Goal: Information Seeking & Learning: Learn about a topic

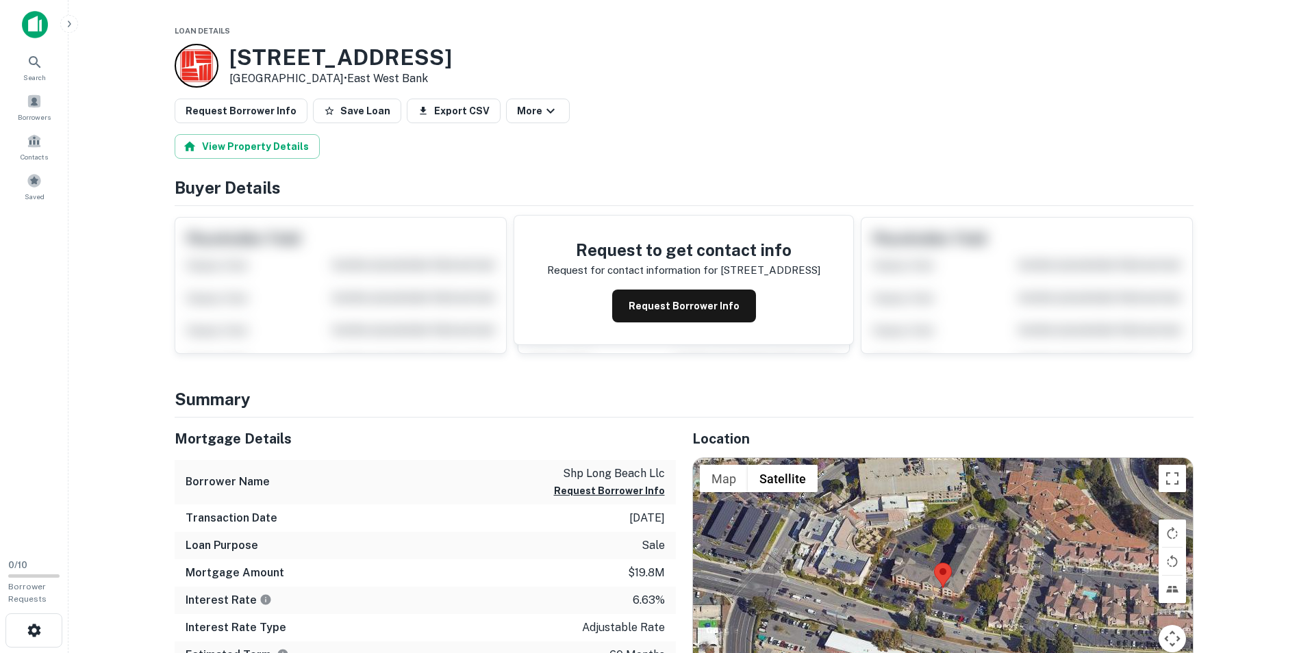
click at [63, 17] on button "button" at bounding box center [69, 24] width 18 height 18
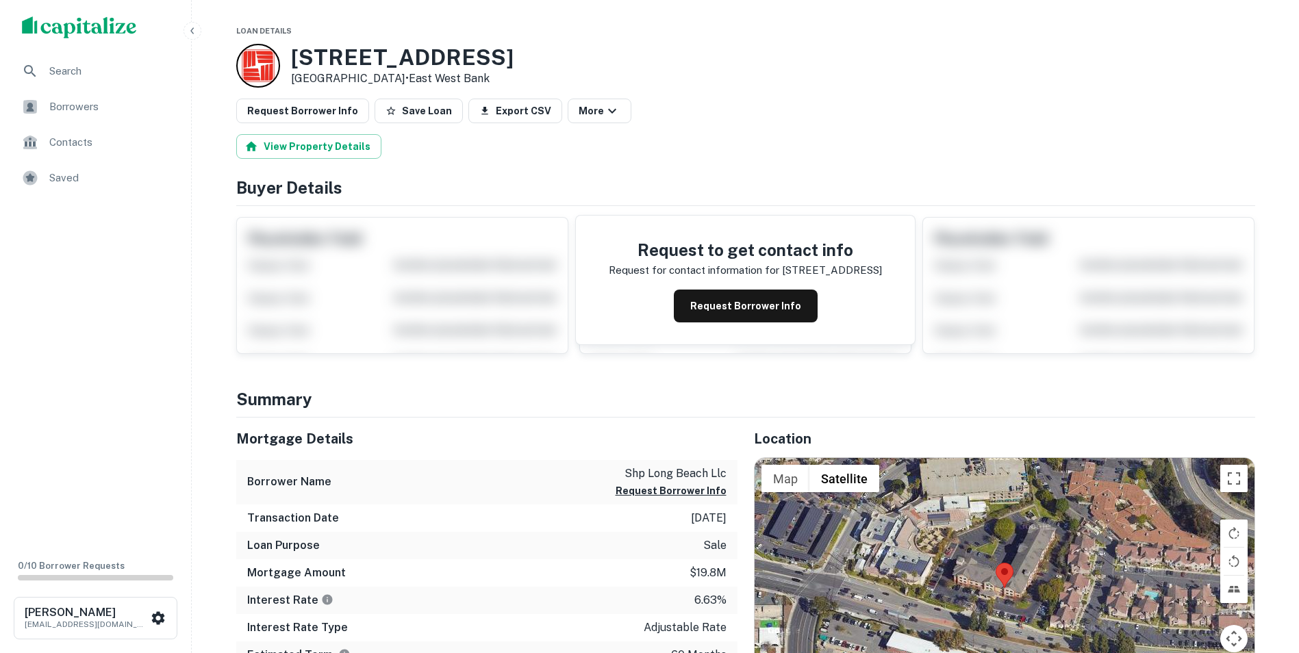
click at [52, 103] on span "Borrowers" at bounding box center [110, 107] width 123 height 16
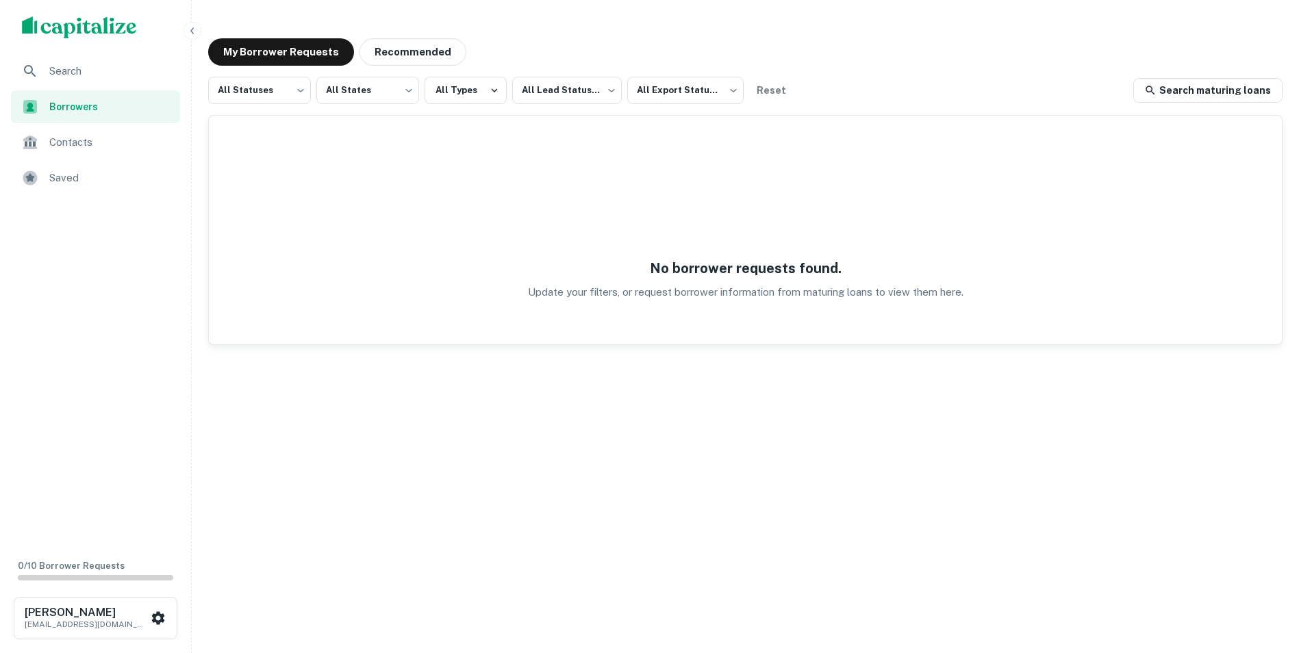
drag, startPoint x: 22, startPoint y: 8, endPoint x: 215, endPoint y: 369, distance: 410.0
click at [222, 365] on div "All Statuses *** ​ All States *** ​ All Types All Lead Statuses *** ​ All Expor…" at bounding box center [745, 339] width 1075 height 525
click at [90, 172] on span "Saved" at bounding box center [110, 178] width 123 height 16
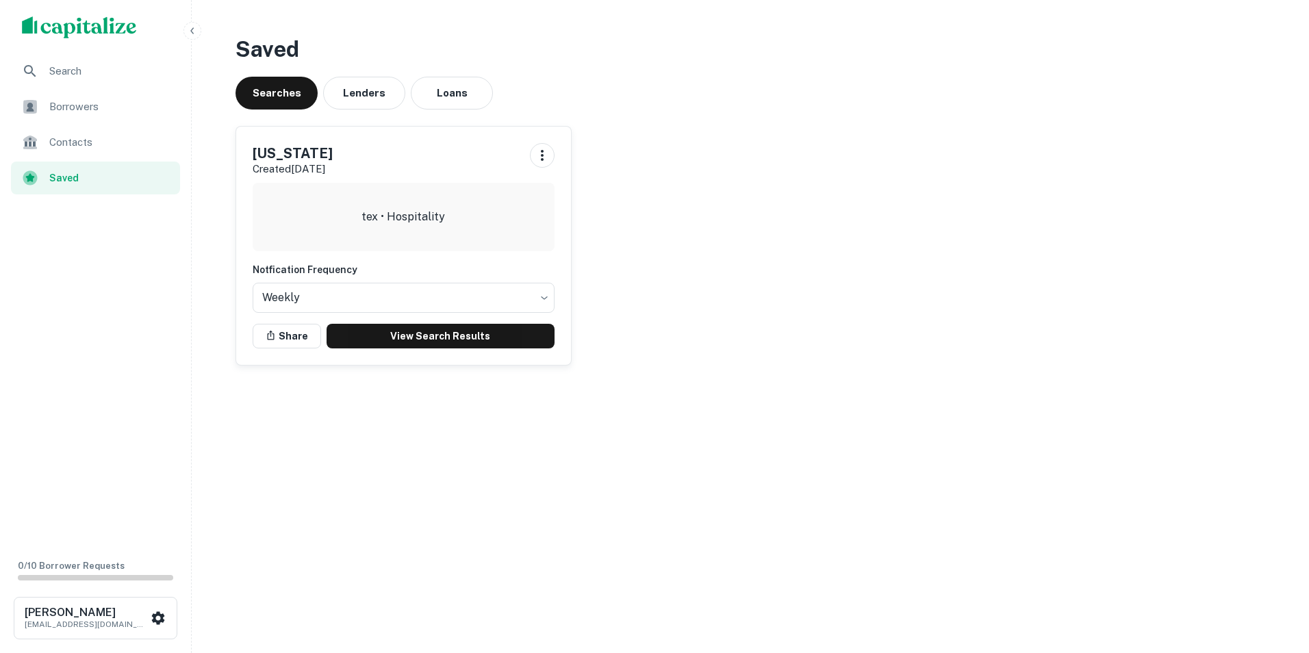
click at [60, 64] on span "Search" at bounding box center [110, 71] width 123 height 16
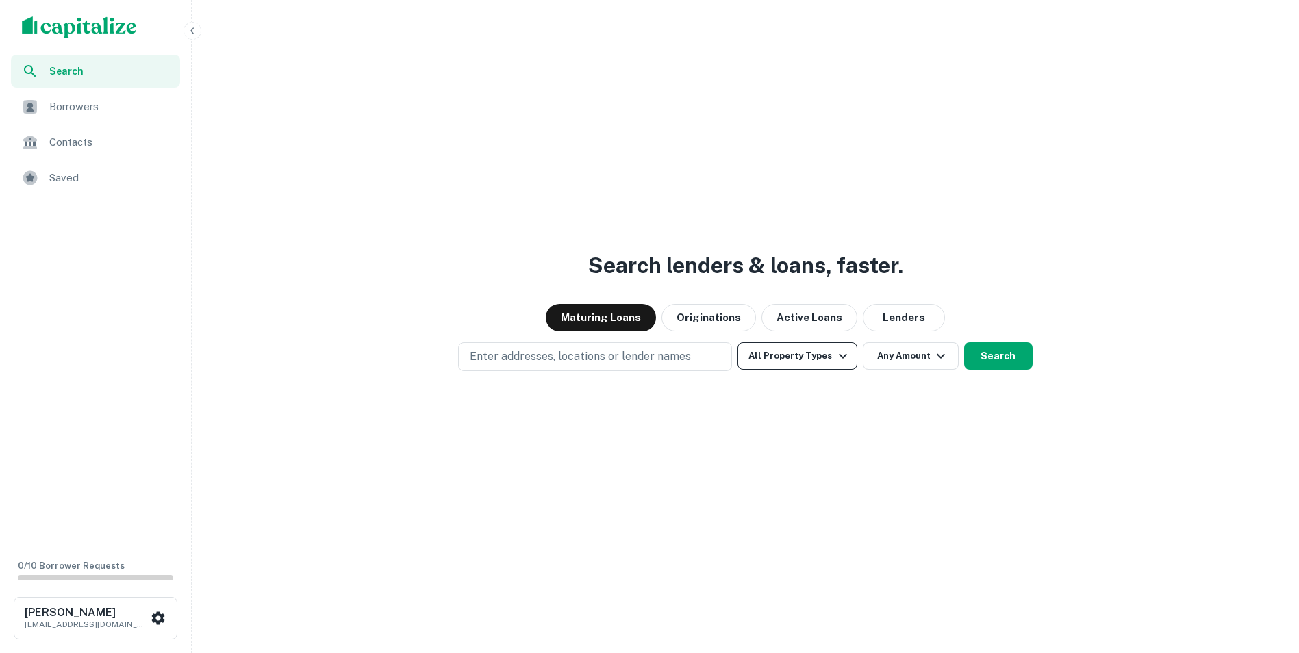
click at [831, 361] on button "All Property Types" at bounding box center [797, 355] width 119 height 27
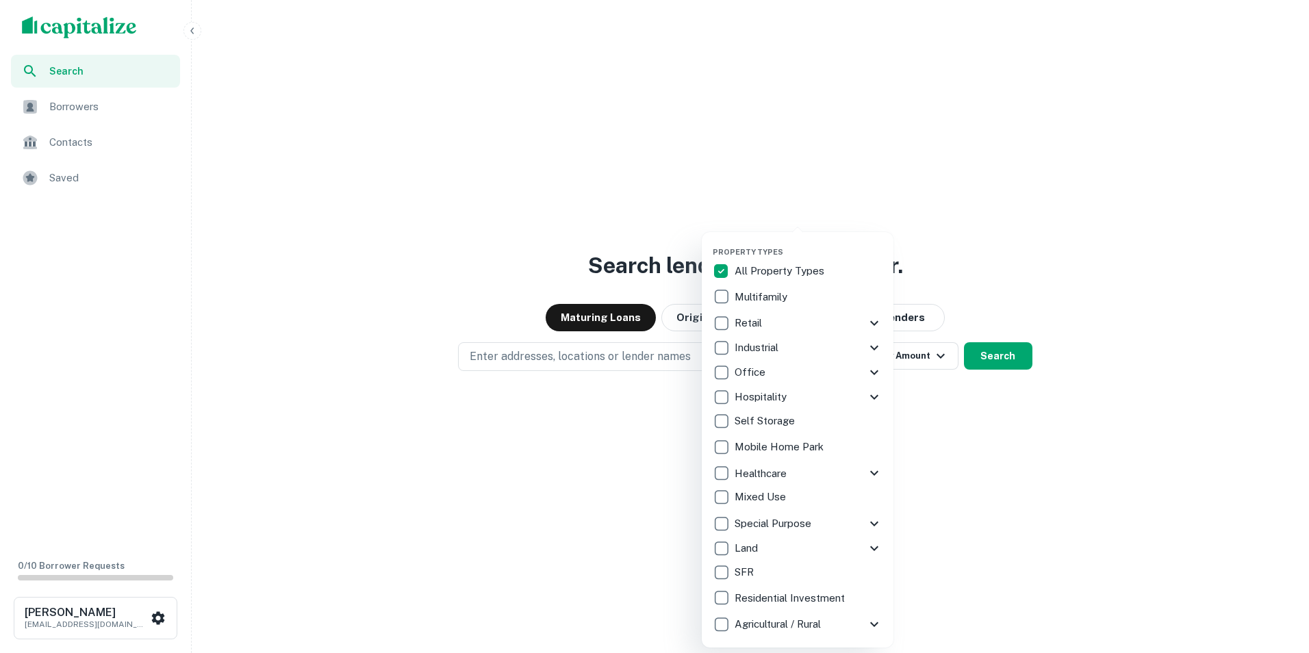
click at [767, 395] on p "Hospitality" at bounding box center [762, 397] width 55 height 16
click at [1000, 418] on div at bounding box center [654, 326] width 1309 height 653
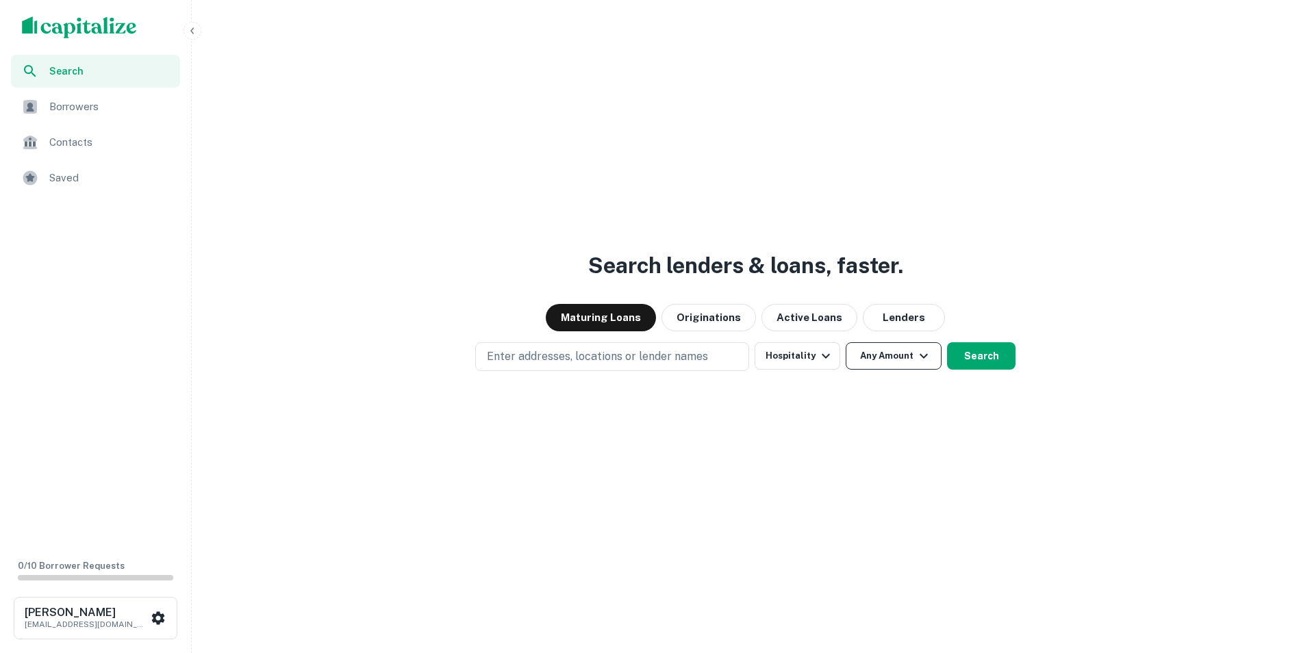
click at [916, 358] on icon "button" at bounding box center [924, 356] width 16 height 16
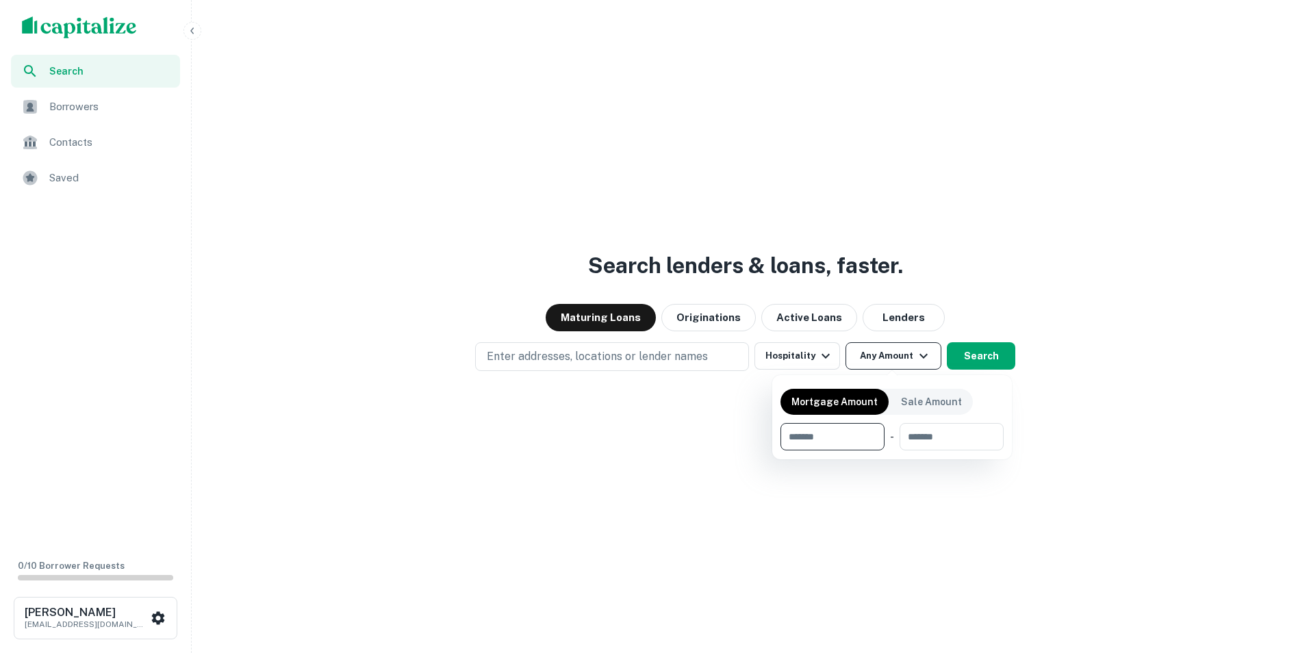
click at [916, 358] on div at bounding box center [654, 326] width 1309 height 653
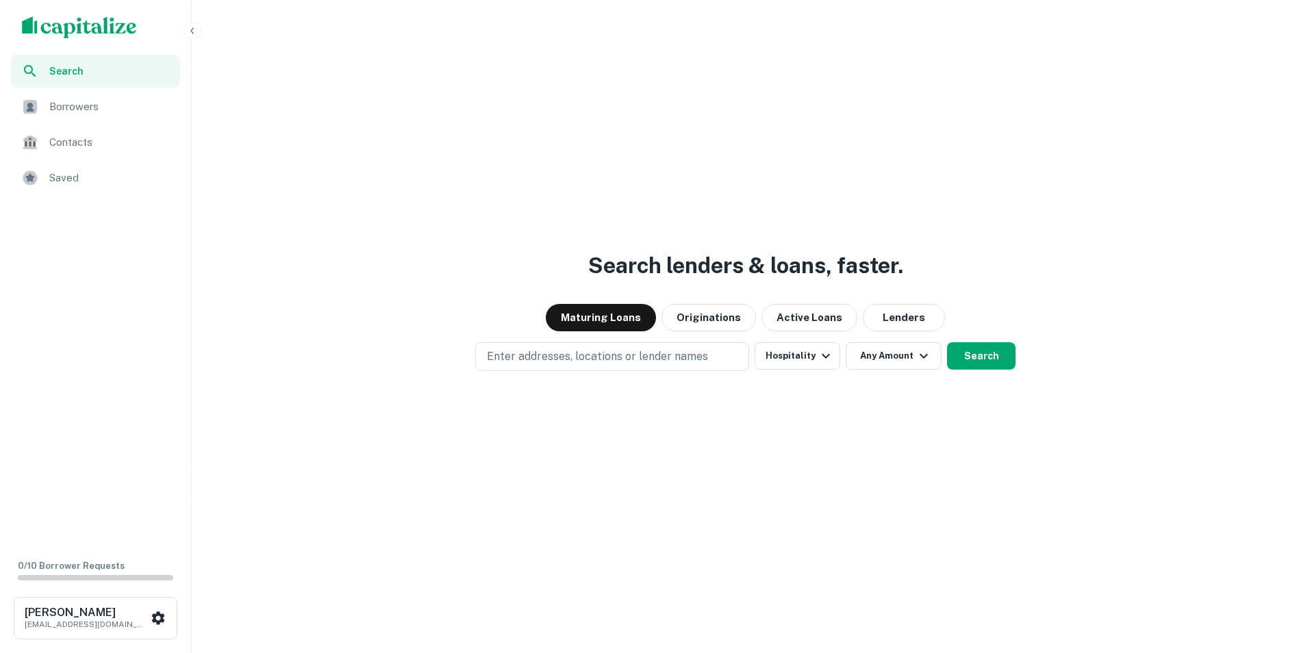
click at [1025, 367] on div "Enter addresses, locations or lender names Hospitality Any Amount Search" at bounding box center [745, 356] width 1096 height 29
click at [973, 354] on button "Search" at bounding box center [981, 355] width 68 height 27
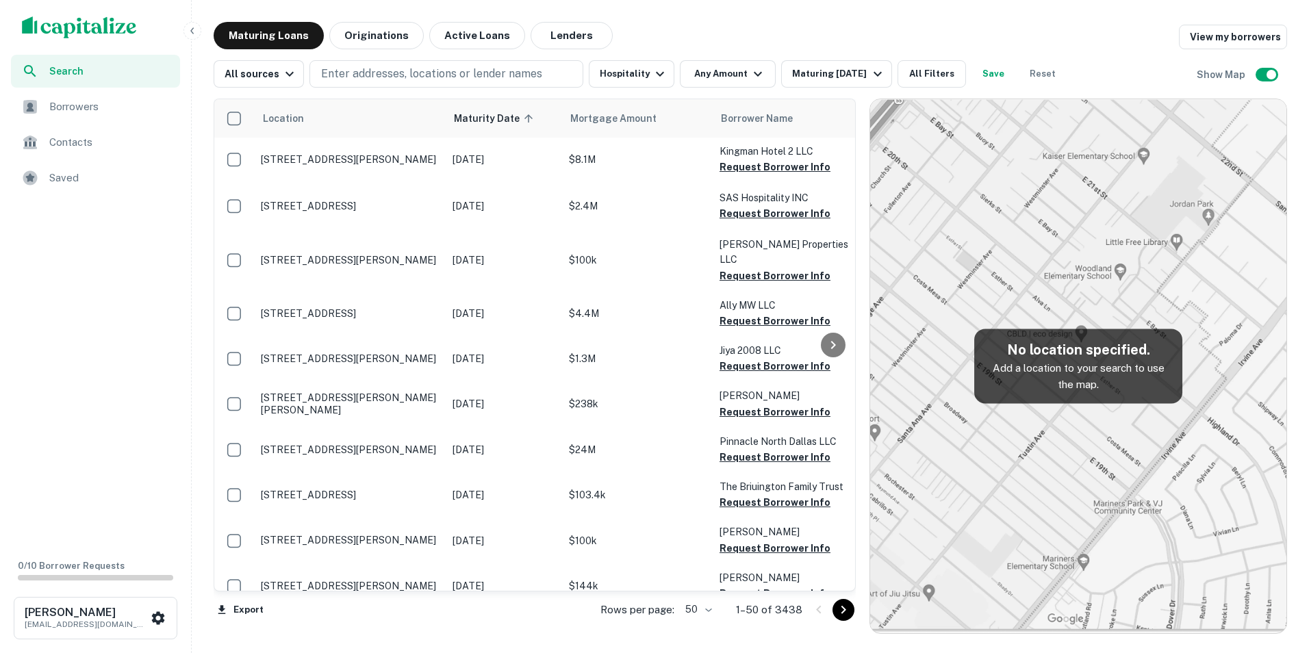
scroll to position [1438, 0]
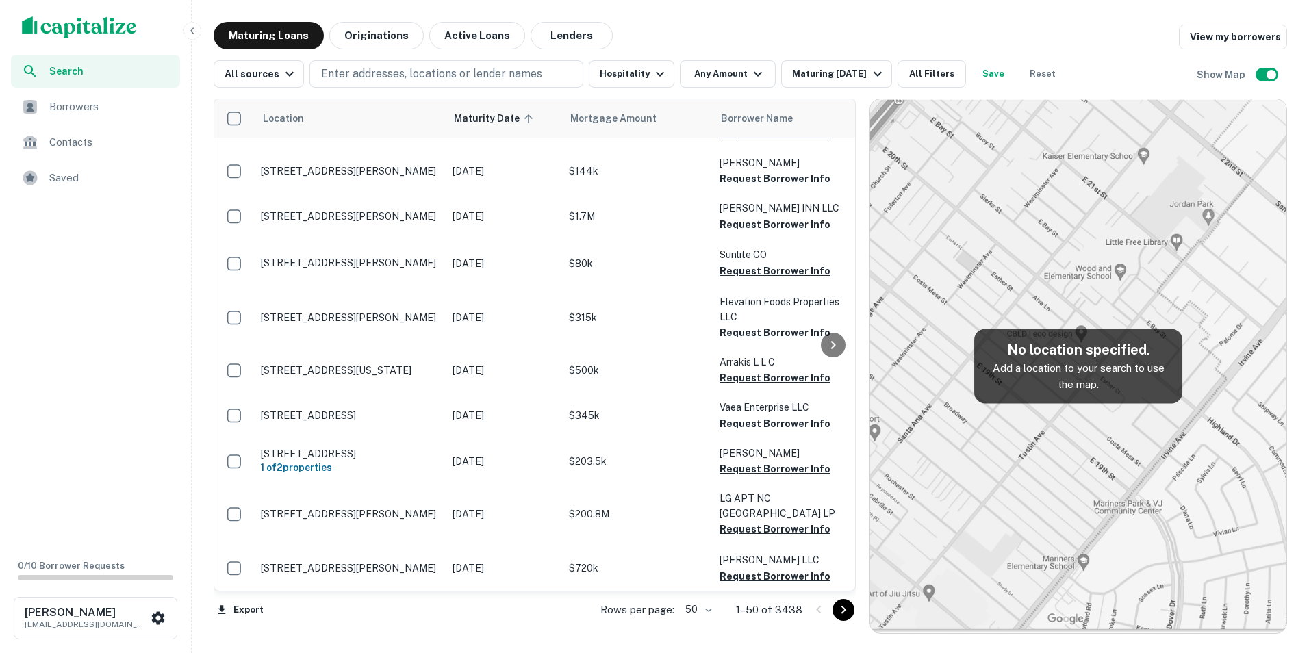
click at [694, 607] on body "Search Borrowers Contacts Saved 0 / 10 Borrower Requests Raheel Moolji rmoolji@…" at bounding box center [654, 326] width 1309 height 653
click at [701, 621] on li "100" at bounding box center [701, 624] width 40 height 25
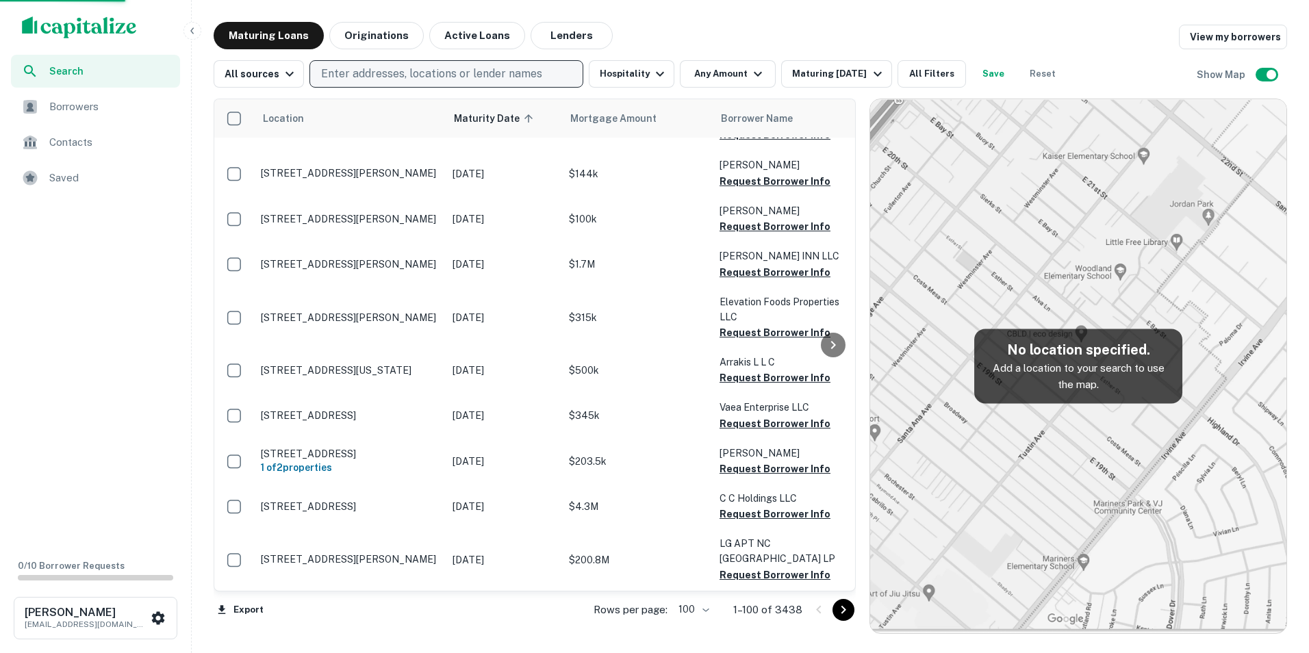
click at [500, 70] on p "Enter addresses, locations or lender names" at bounding box center [431, 74] width 221 height 16
type input "*****"
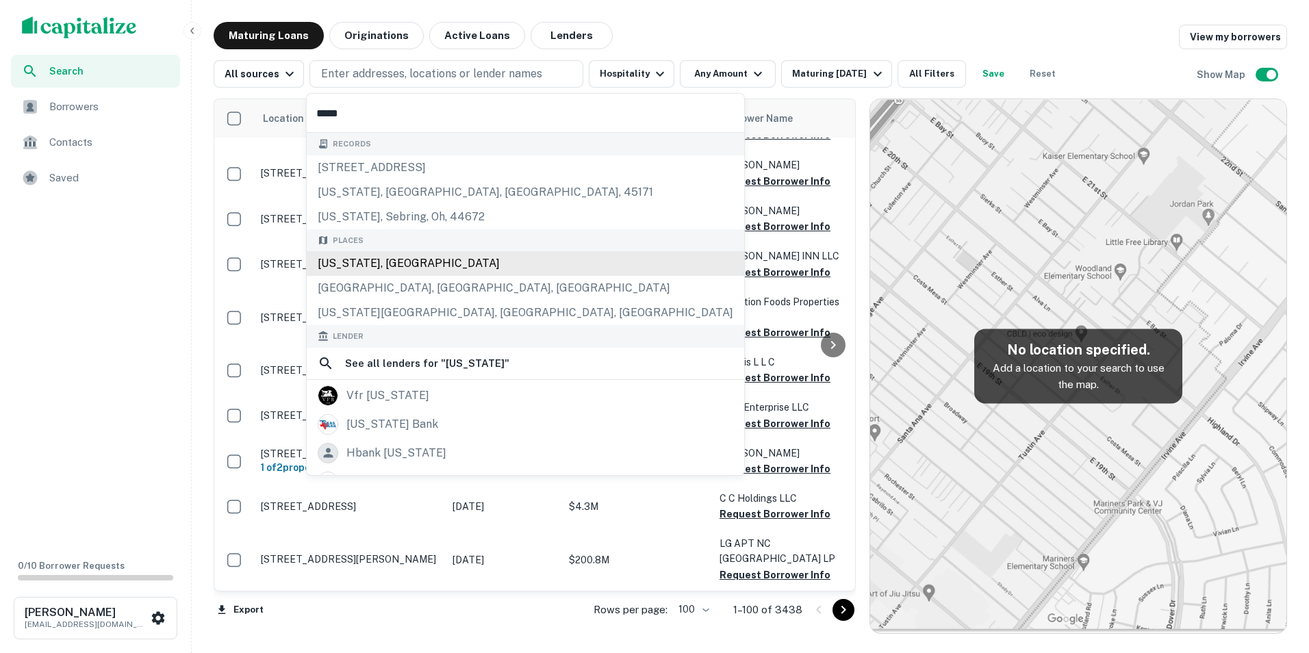
click at [487, 261] on div "Texas, USA" at bounding box center [526, 263] width 438 height 25
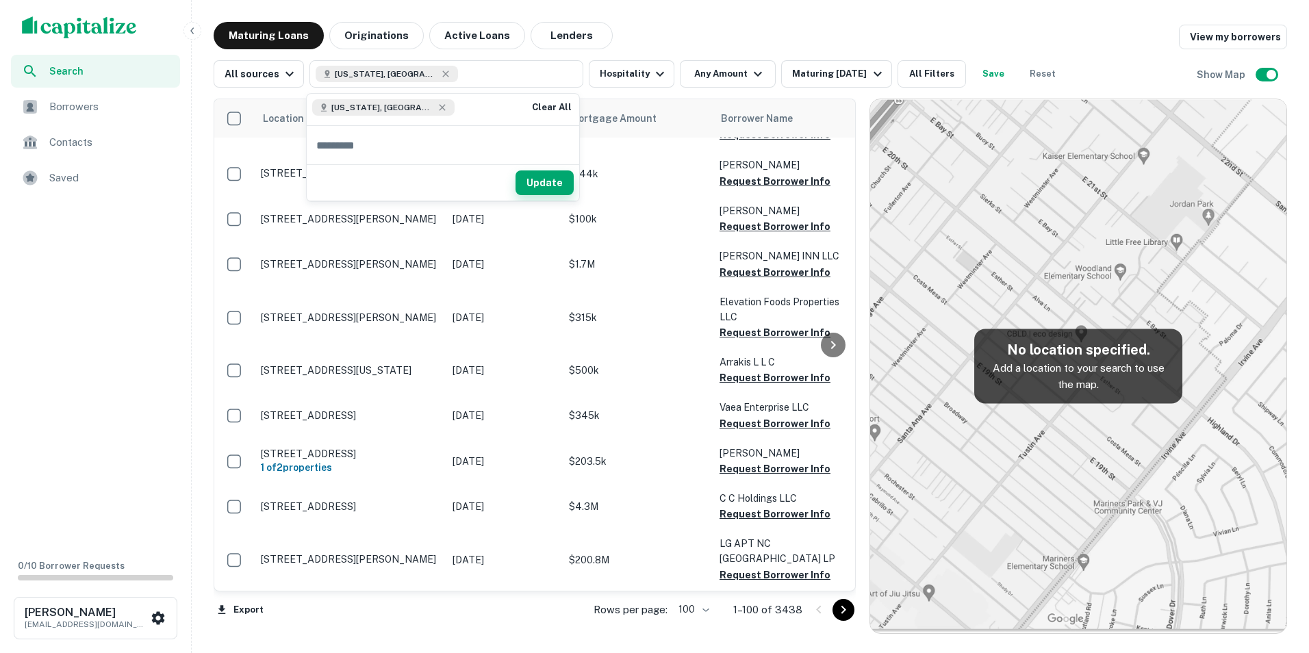
click at [554, 186] on button "Update" at bounding box center [545, 183] width 58 height 25
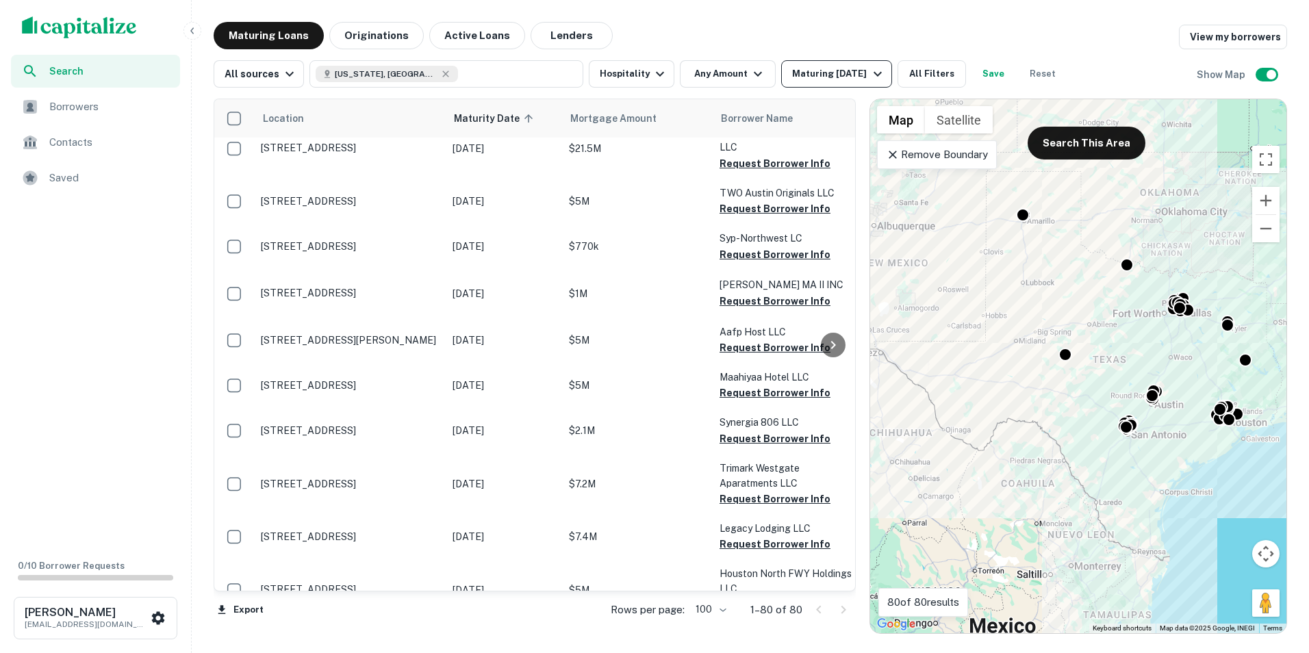
click at [807, 77] on div "Maturing In 1 Year" at bounding box center [838, 74] width 93 height 16
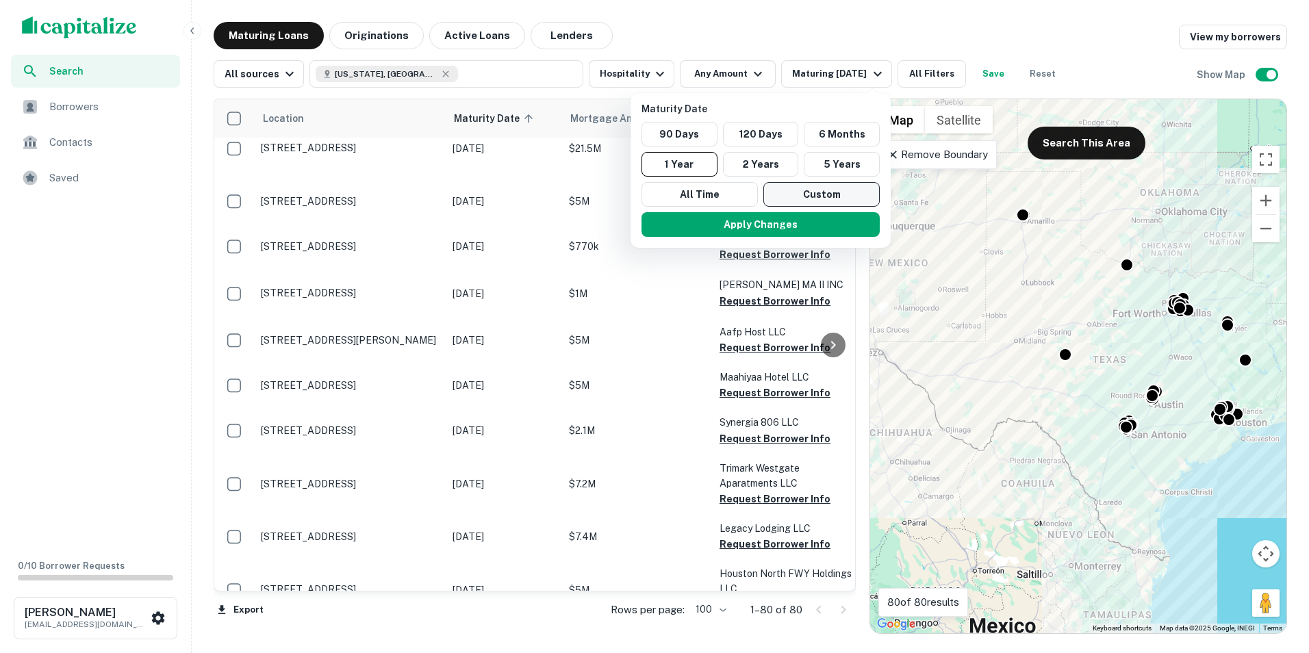
click at [799, 197] on button "Custom" at bounding box center [822, 194] width 116 height 25
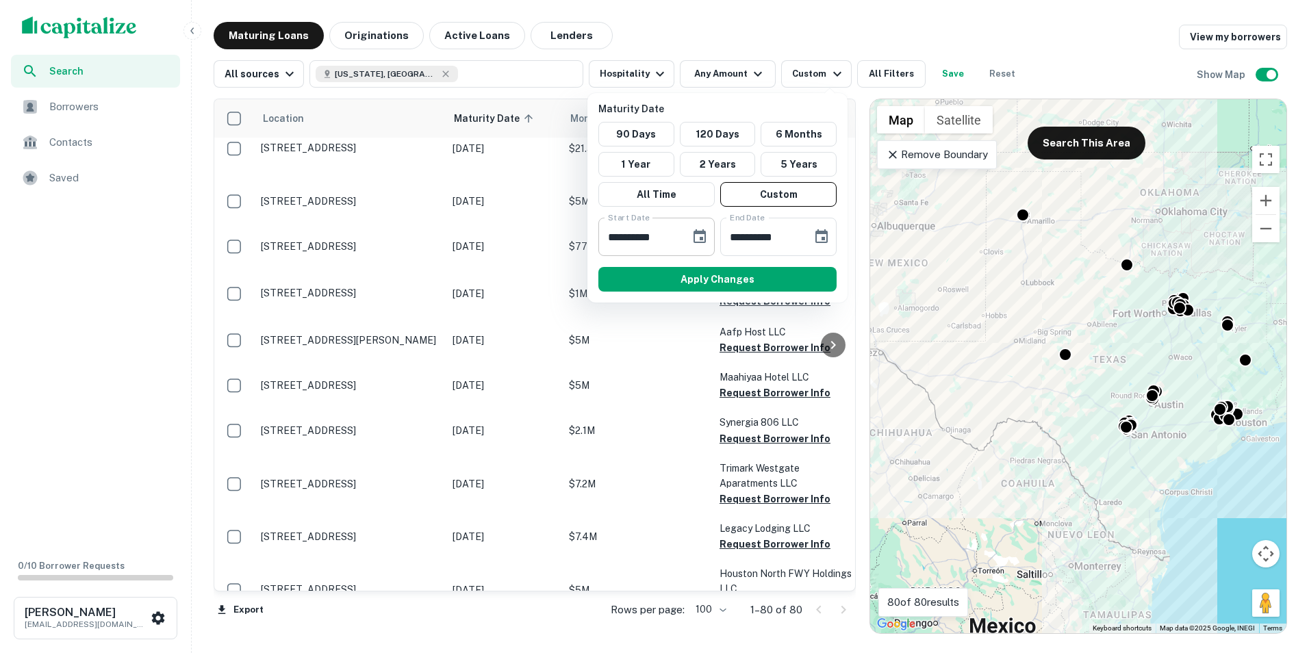
click at [703, 227] on button "Choose date, selected date is Sep 30, 2025" at bounding box center [699, 236] width 27 height 27
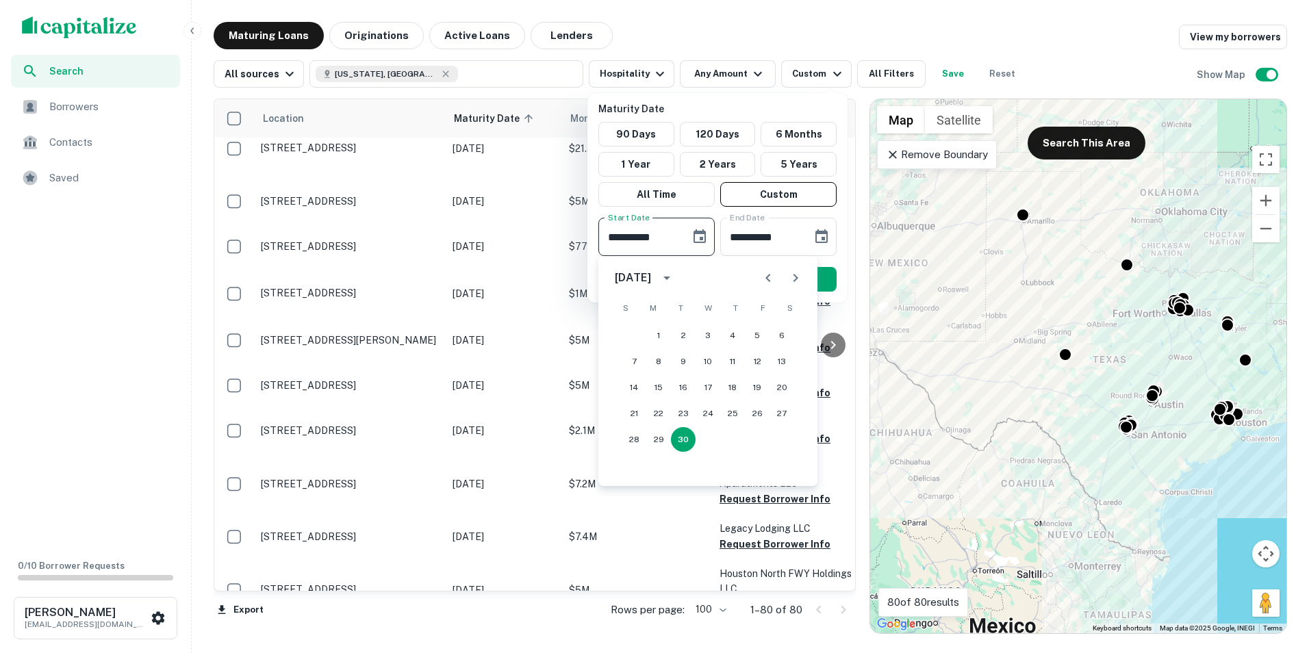
click at [675, 273] on icon "calendar view is open, switch to year view" at bounding box center [667, 278] width 16 height 16
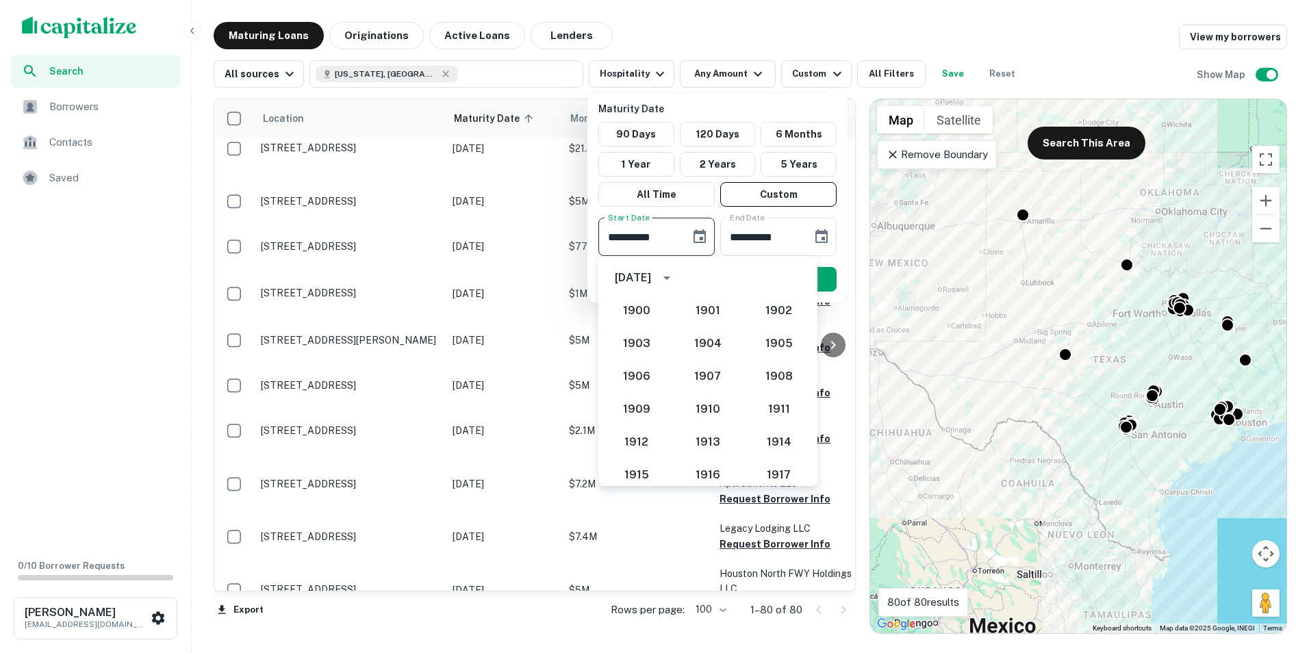
scroll to position [1268, 0]
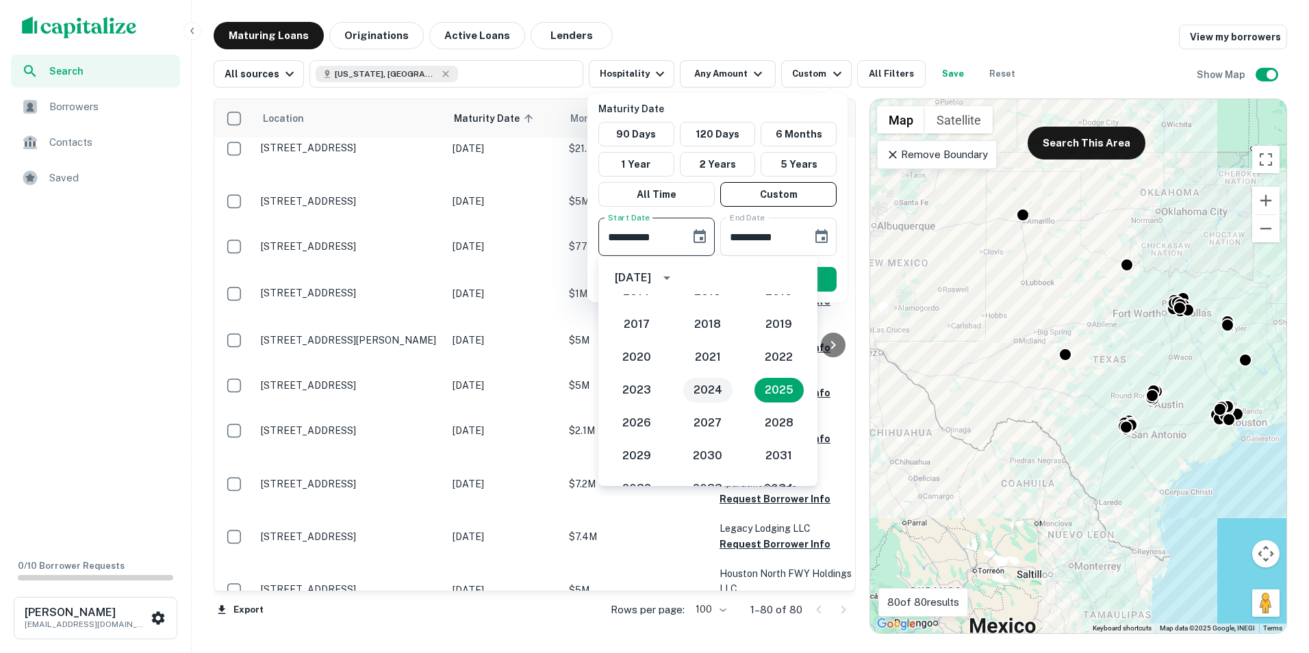
click at [716, 386] on button "2024" at bounding box center [708, 390] width 49 height 25
type input "**********"
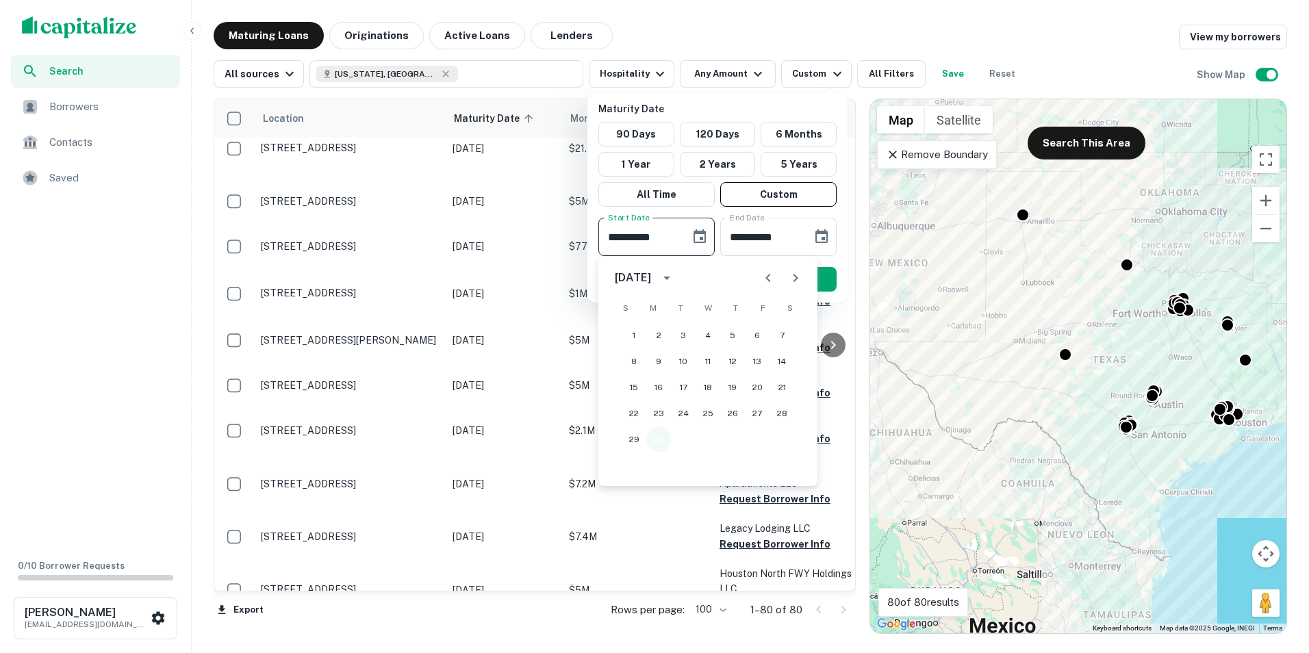
click at [656, 440] on button "30" at bounding box center [659, 439] width 25 height 25
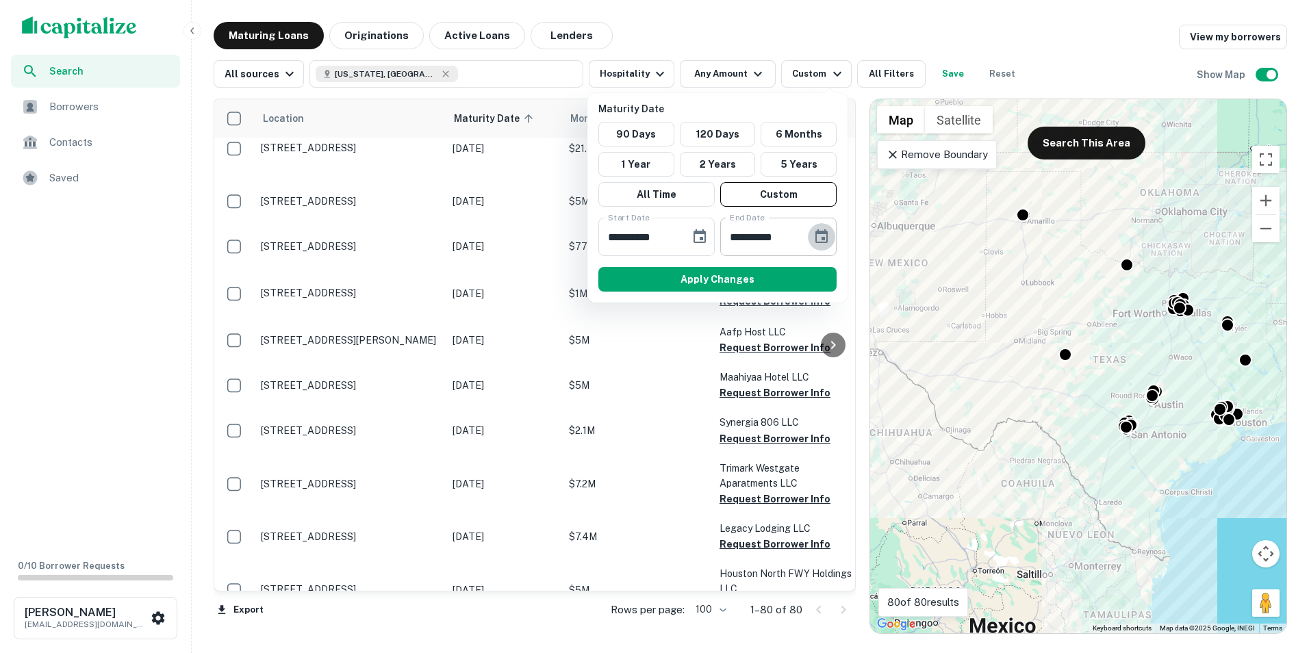
click at [833, 238] on button "Choose date, selected date is Mar 29, 2026" at bounding box center [821, 236] width 27 height 27
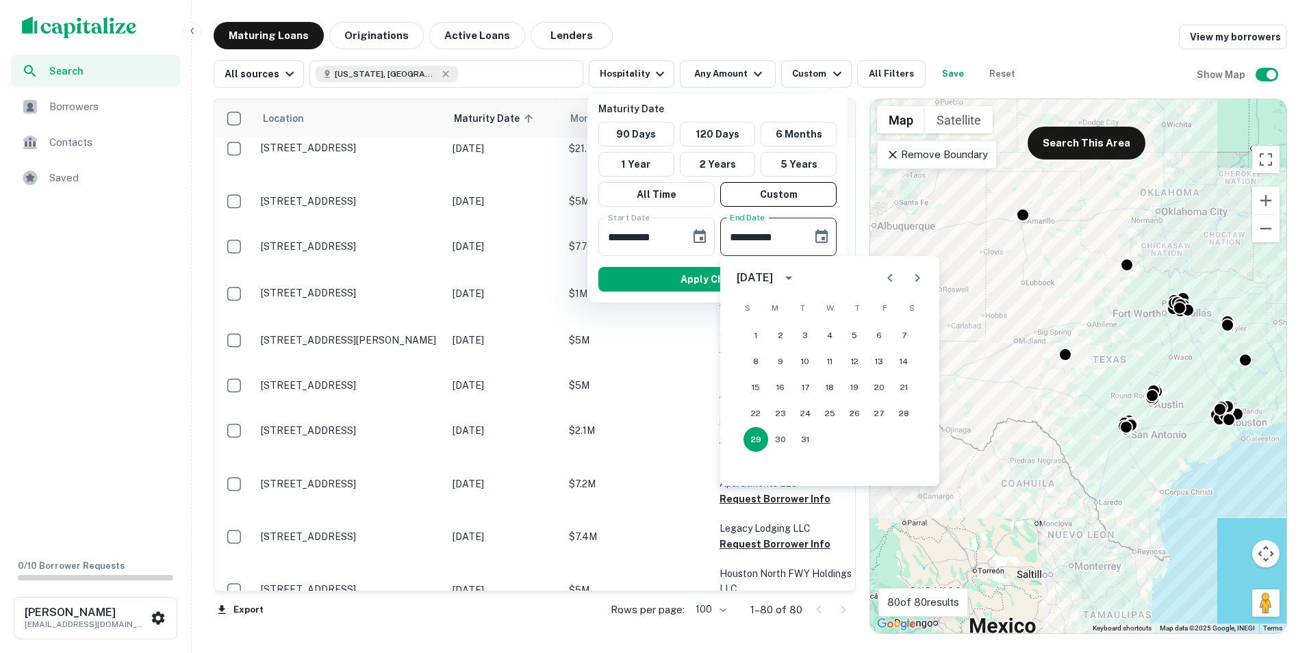
click at [921, 281] on icon "Next month" at bounding box center [918, 278] width 16 height 16
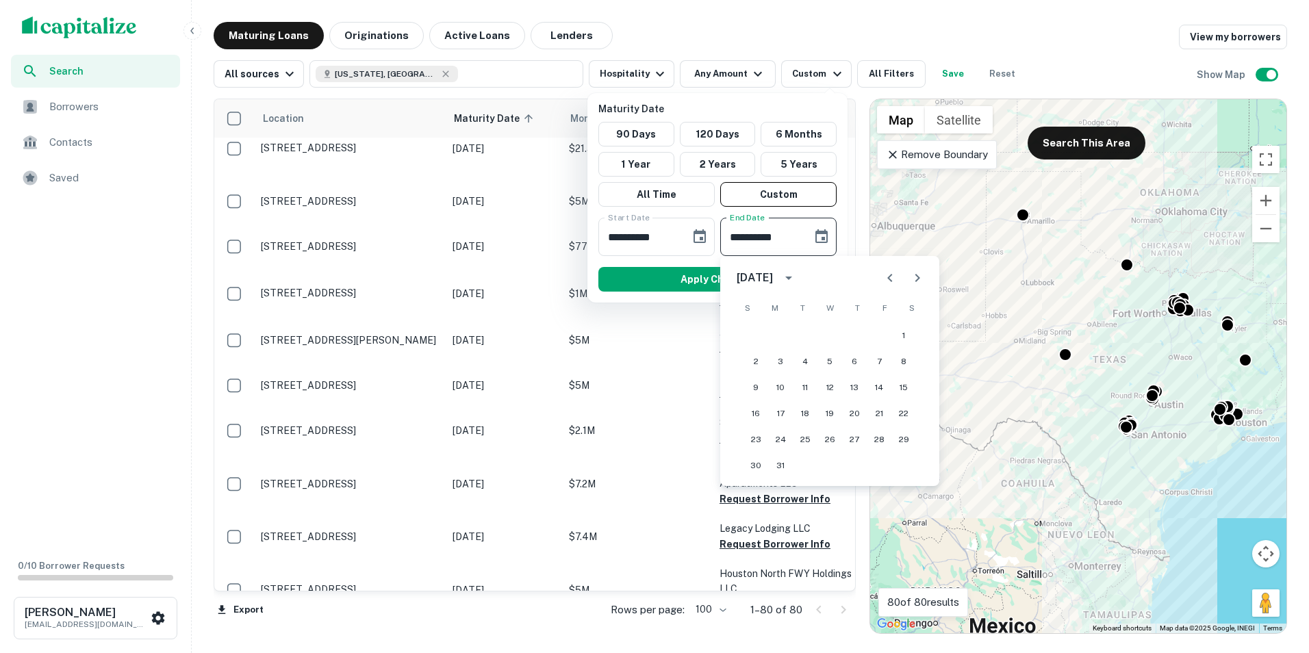
click at [921, 281] on icon "Next month" at bounding box center [918, 278] width 16 height 16
click at [847, 444] on button "31" at bounding box center [854, 439] width 25 height 25
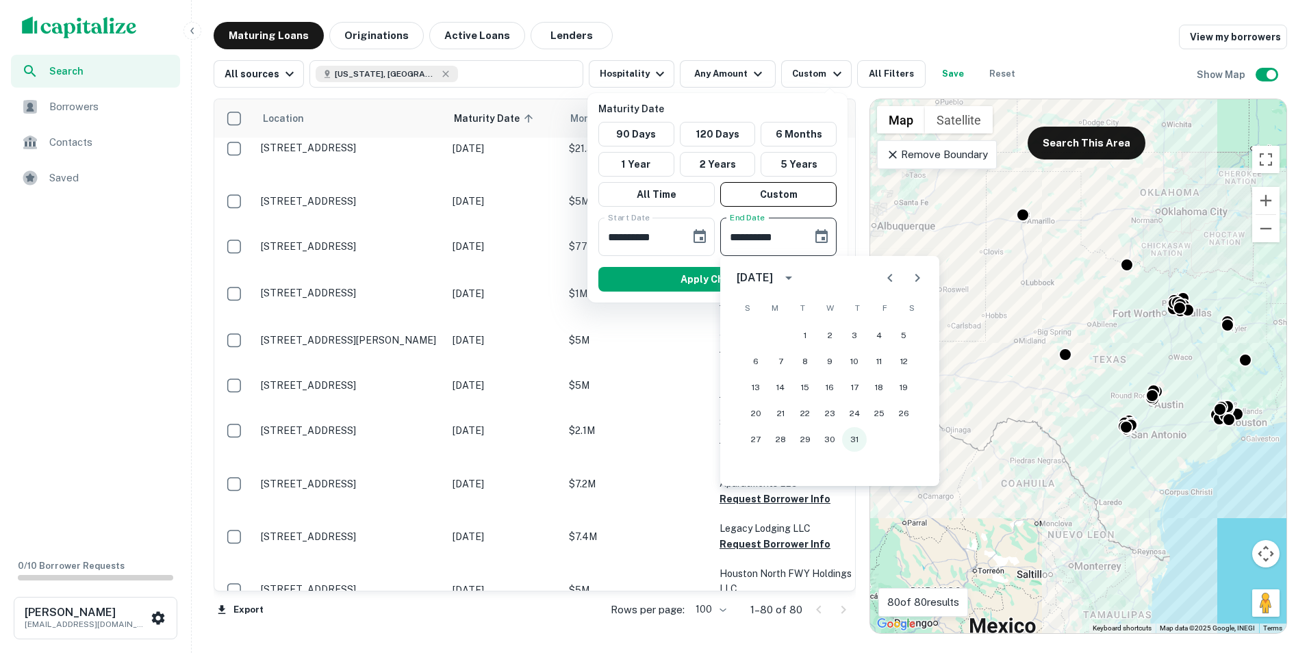
type input "**********"
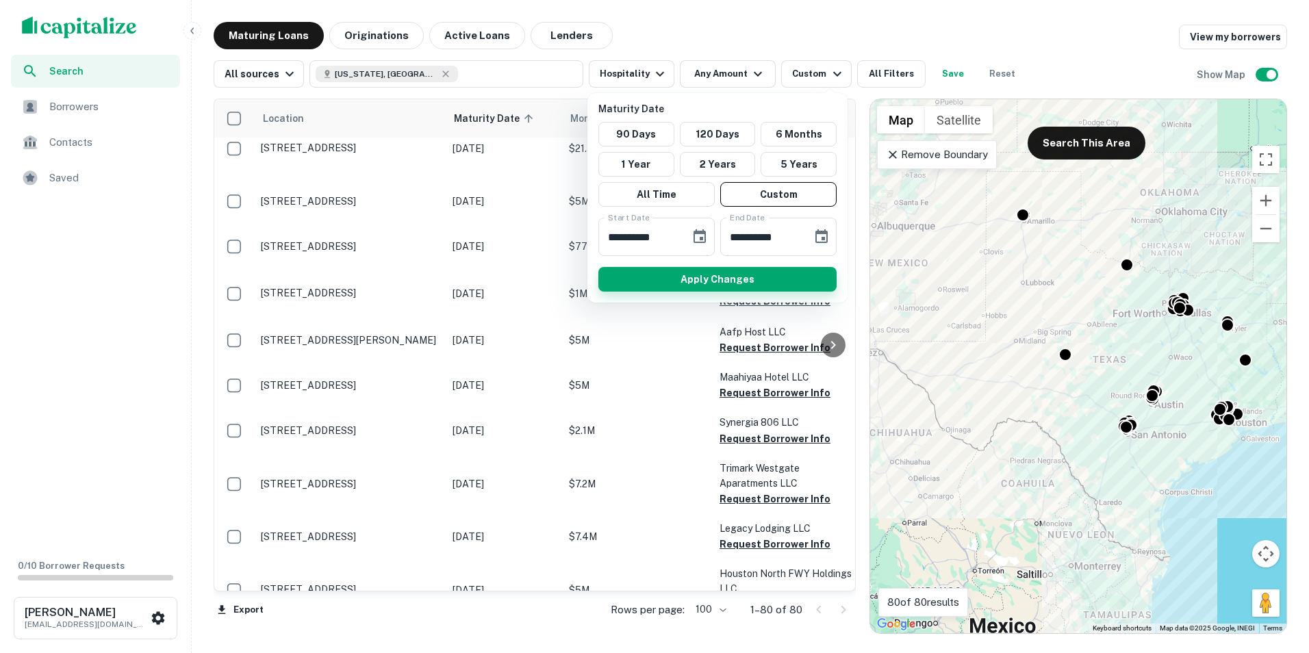
click at [740, 281] on button "Apply Changes" at bounding box center [718, 279] width 238 height 25
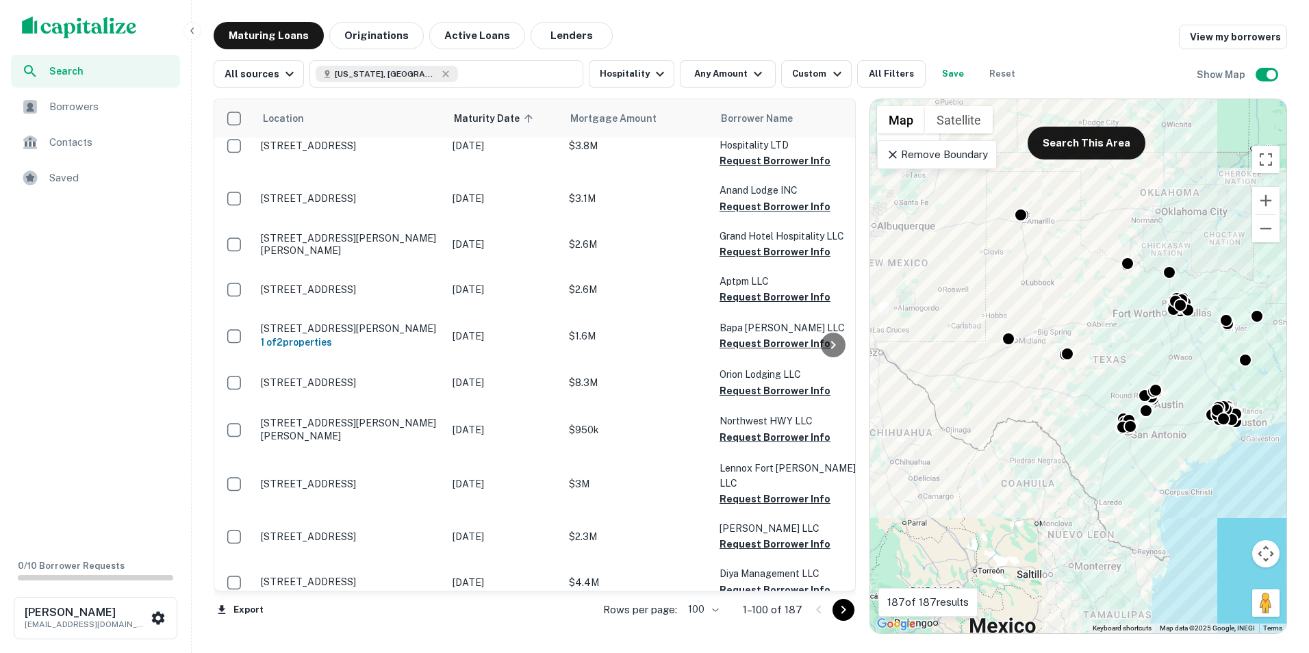
click at [893, 150] on icon at bounding box center [893, 155] width 14 height 14
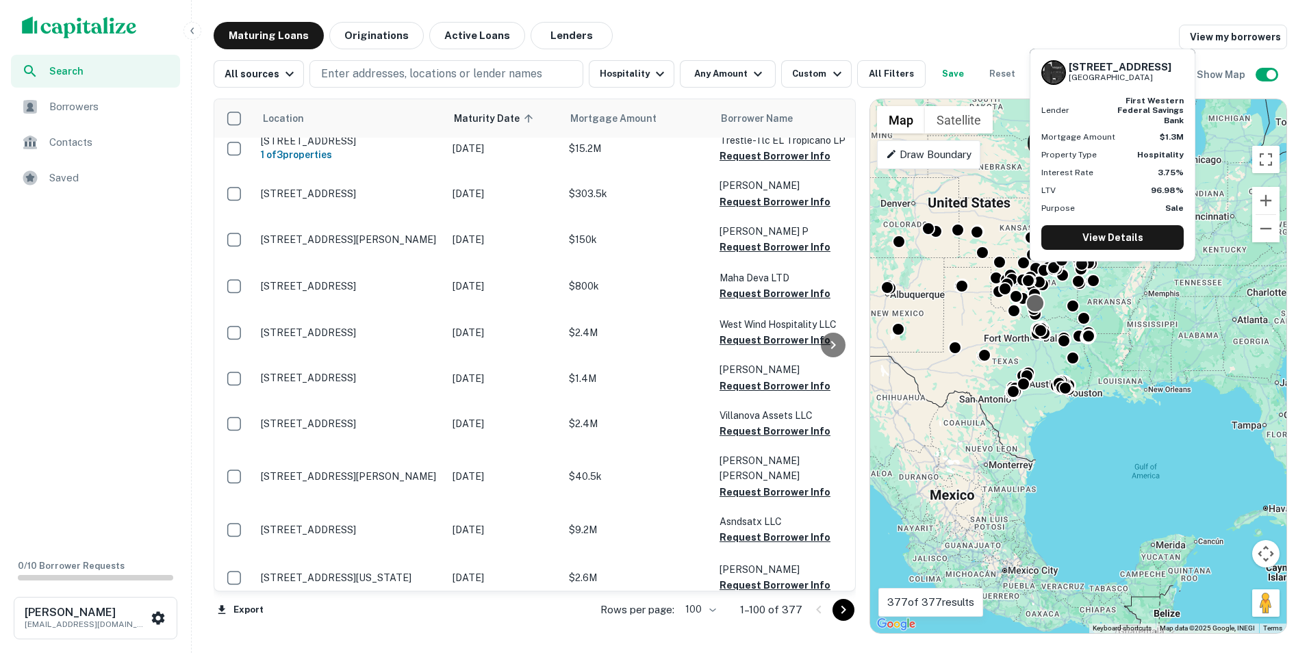
drag, startPoint x: 1208, startPoint y: 231, endPoint x: 1042, endPoint y: 301, distance: 179.6
click at [1042, 301] on div at bounding box center [1036, 303] width 18 height 18
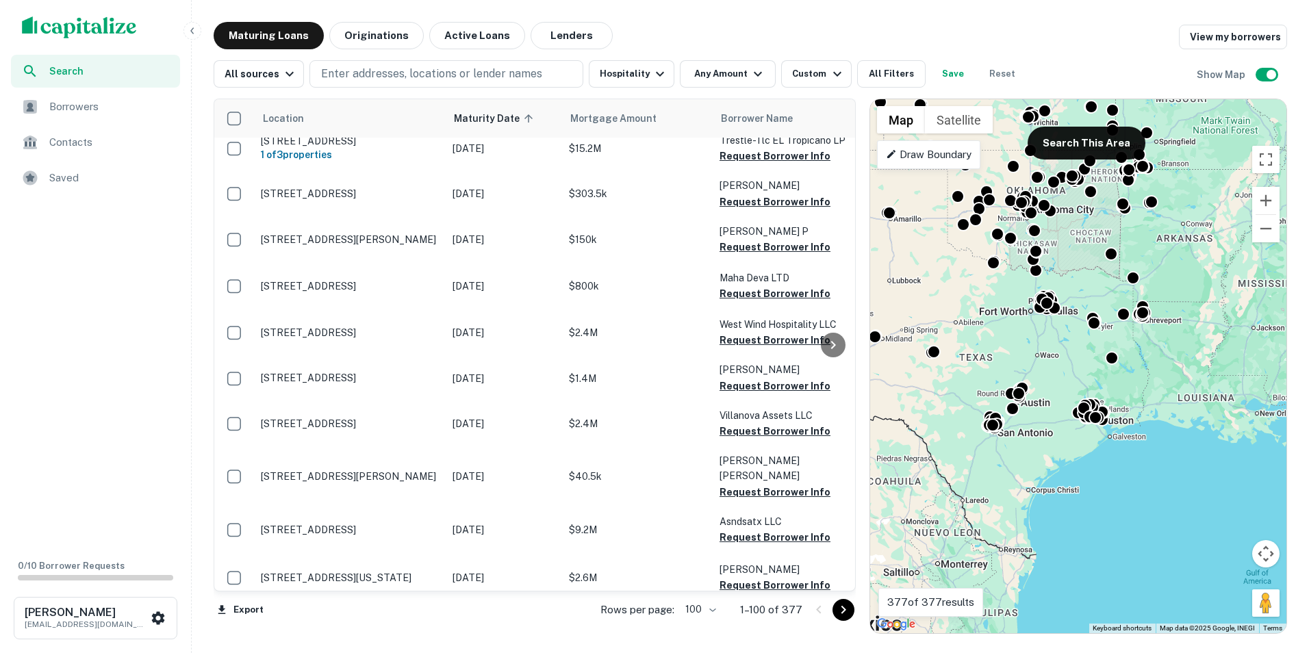
drag, startPoint x: 1000, startPoint y: 299, endPoint x: 960, endPoint y: 236, distance: 74.9
click at [960, 236] on div "To activate drag with keyboard, press Alt + Enter. Once in keyboard drag state,…" at bounding box center [1078, 366] width 416 height 534
click at [1075, 136] on button "Search This Area" at bounding box center [1087, 143] width 118 height 33
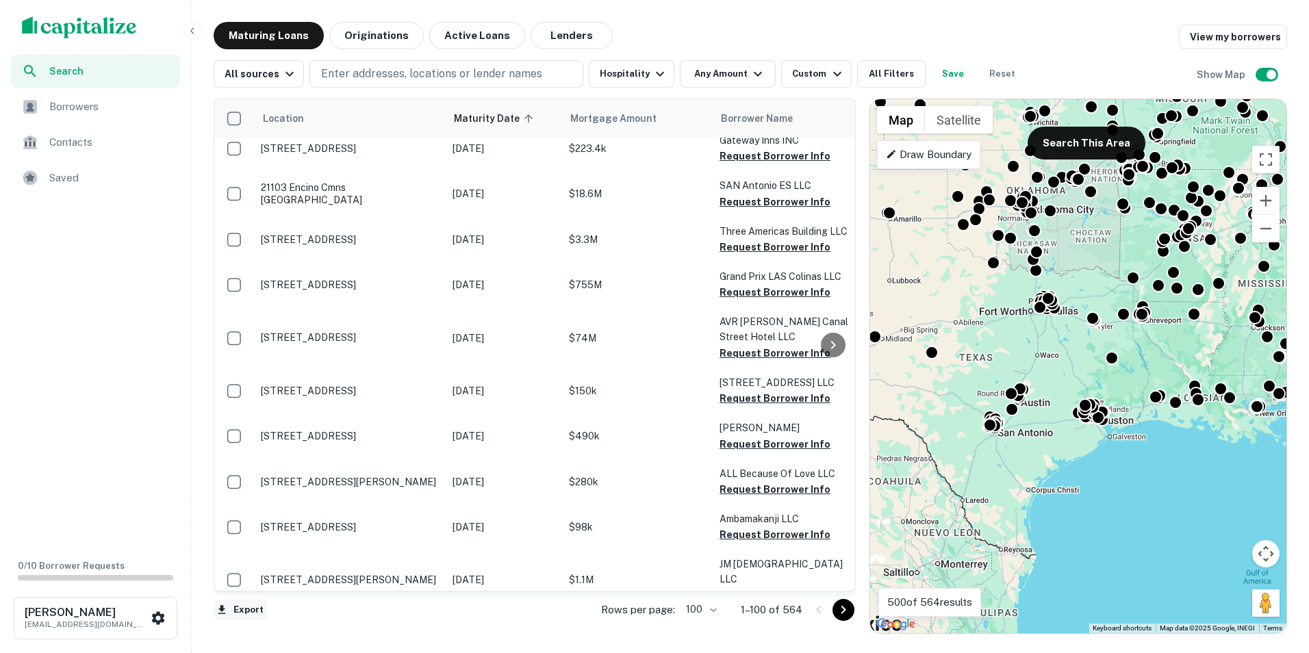
click at [236, 608] on button "Export" at bounding box center [240, 610] width 53 height 21
click at [236, 627] on li "Export as Excel (.xlsx)" at bounding box center [291, 624] width 155 height 25
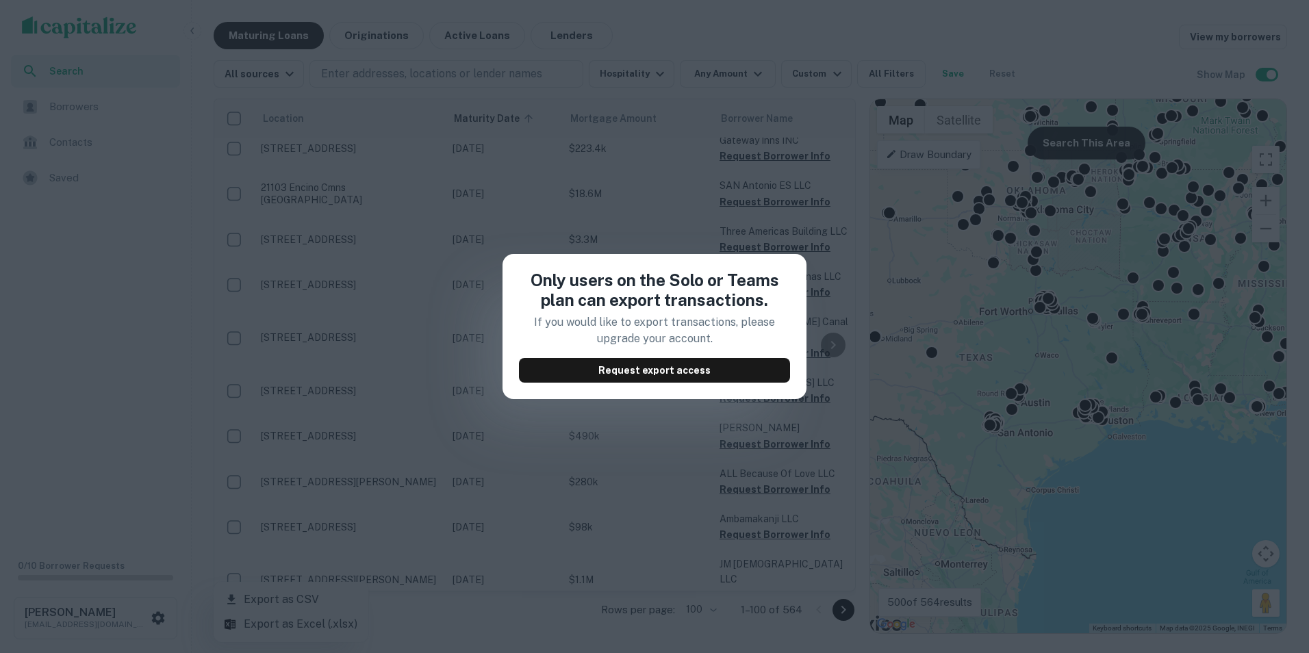
click at [536, 449] on div "Only users on the Solo or Teams plan can export transactions. If you would like…" at bounding box center [654, 326] width 1309 height 653
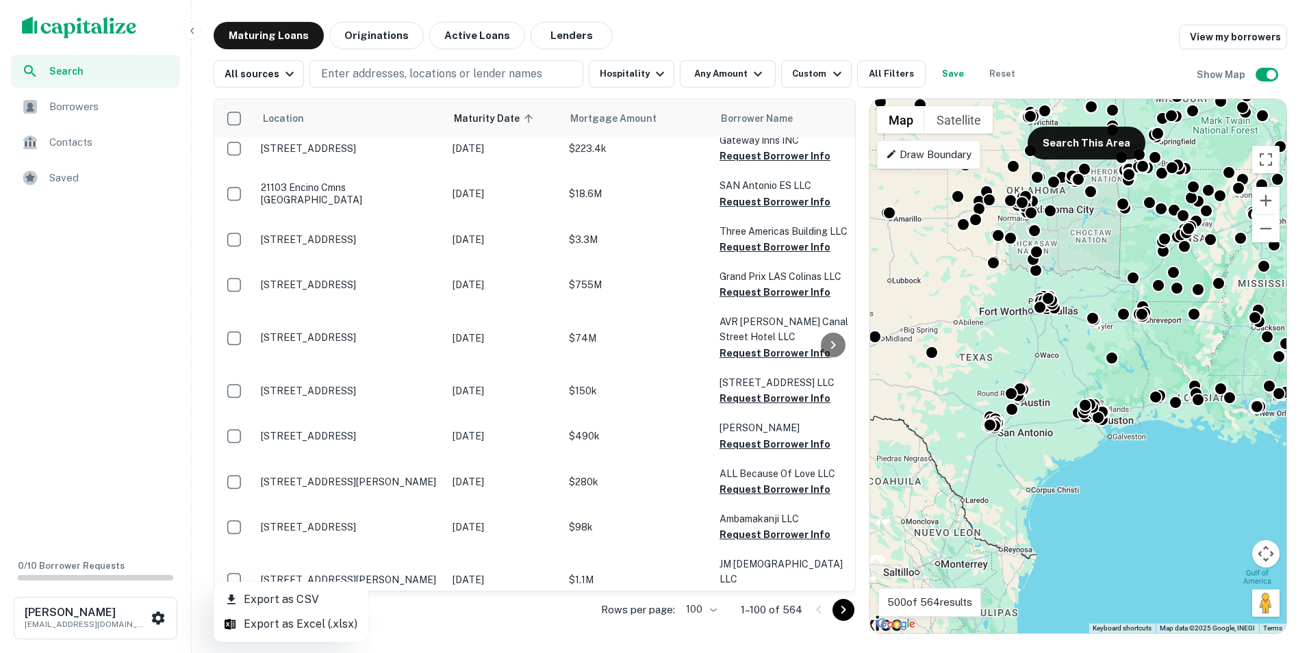
click at [264, 599] on li "Export as CSV" at bounding box center [291, 600] width 155 height 25
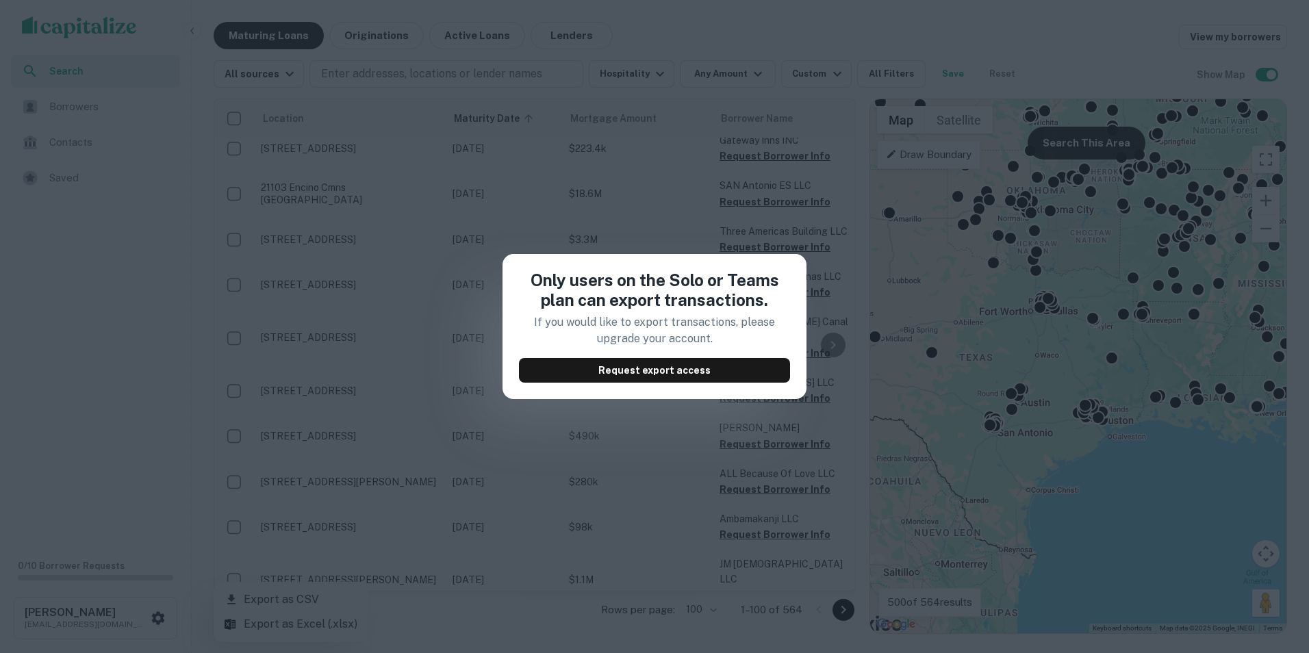
click at [340, 416] on div "Only users on the Solo or Teams plan can export transactions. If you would like…" at bounding box center [654, 326] width 1309 height 653
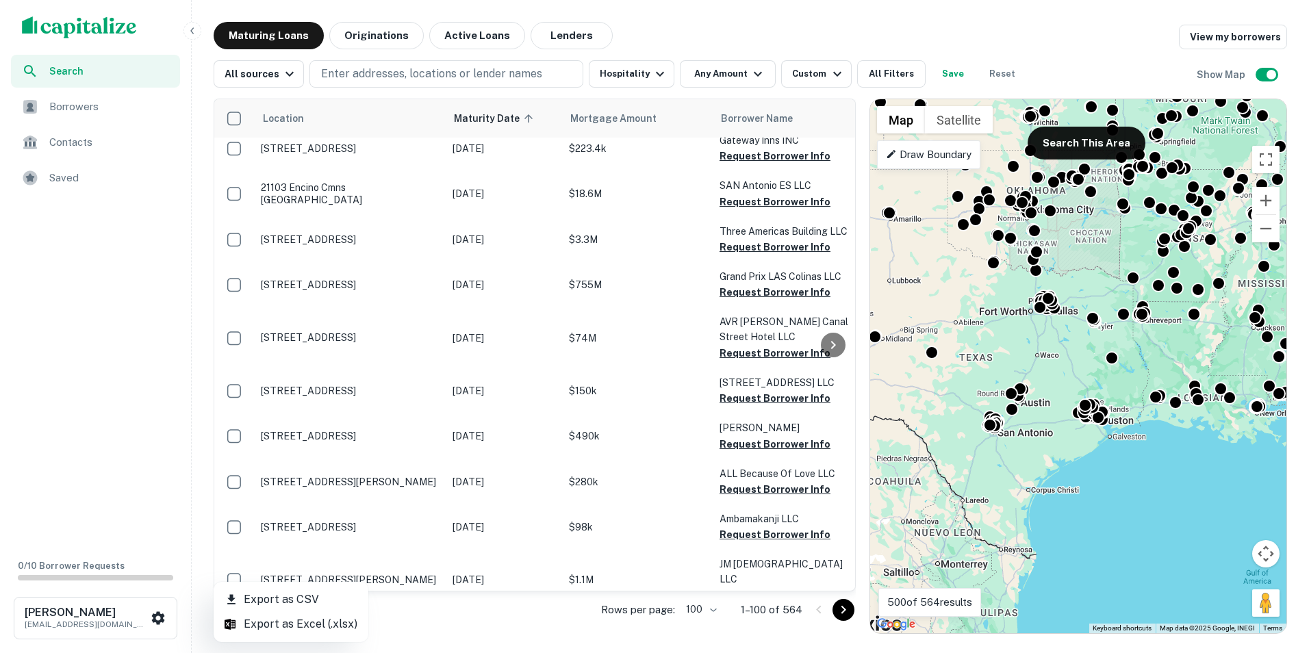
drag, startPoint x: 207, startPoint y: 101, endPoint x: 718, endPoint y: 631, distance: 735.7
click at [718, 631] on div at bounding box center [654, 326] width 1309 height 653
